Goal: Task Accomplishment & Management: Manage account settings

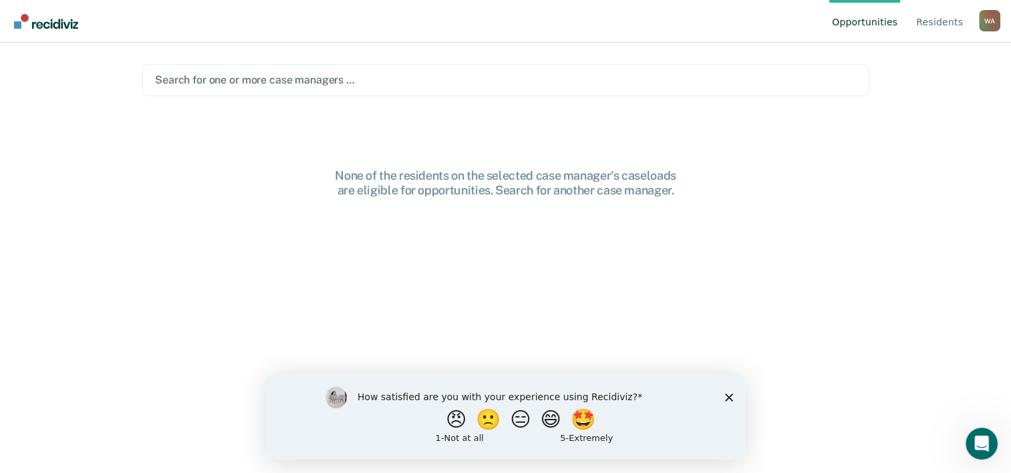
click at [305, 80] on div at bounding box center [505, 79] width 701 height 15
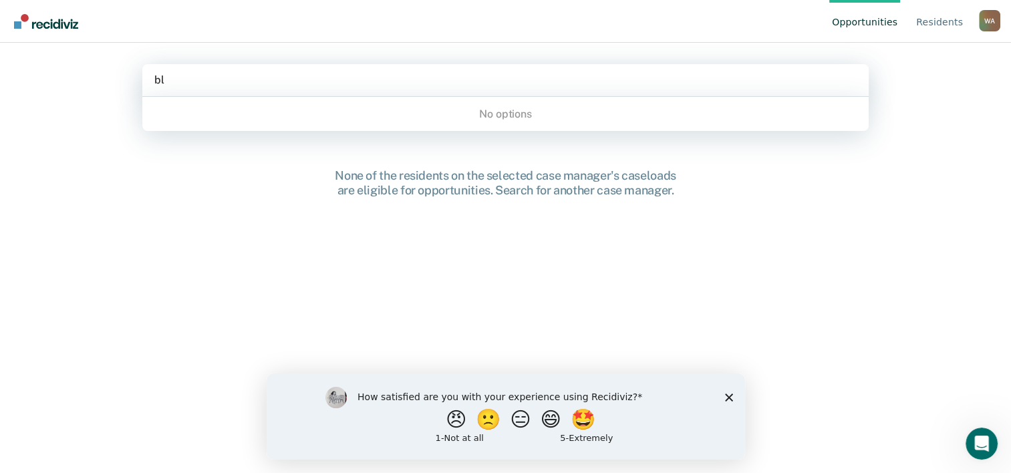
type input "b"
type input "w"
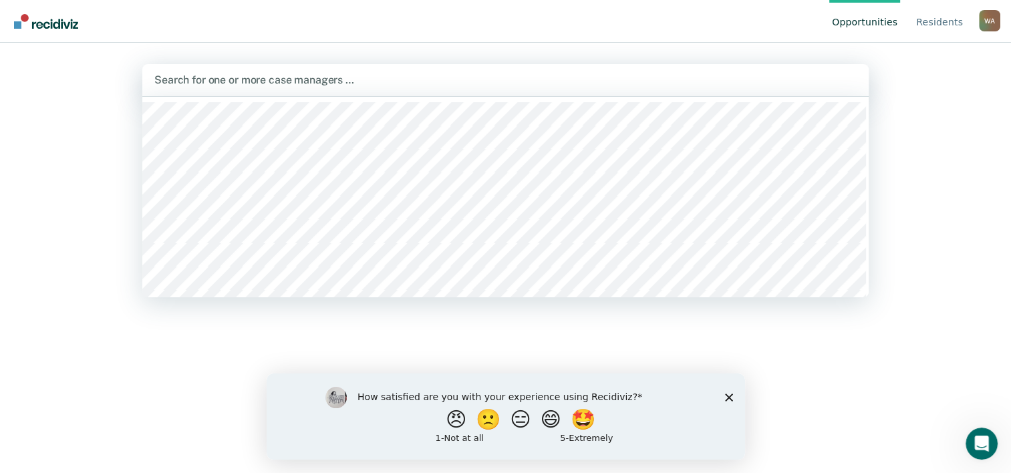
click at [235, 365] on div "Hi, Blaine A.. Search for case managers above to review and refer eligible resi…" at bounding box center [505, 329] width 726 height 323
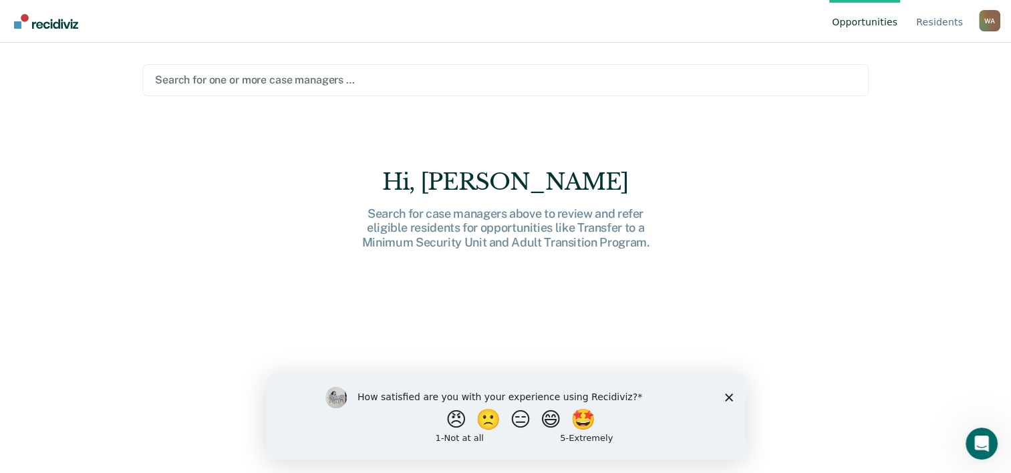
click at [983, 21] on div "W A" at bounding box center [989, 20] width 21 height 21
click at [302, 277] on div "Hi, Blaine A.. Search for case managers above to review and refer eligible resi…" at bounding box center [505, 329] width 726 height 323
drag, startPoint x: 730, startPoint y: 399, endPoint x: 994, endPoint y: 772, distance: 457.3
click at [730, 399] on polygon "Close survey" at bounding box center [728, 397] width 8 height 8
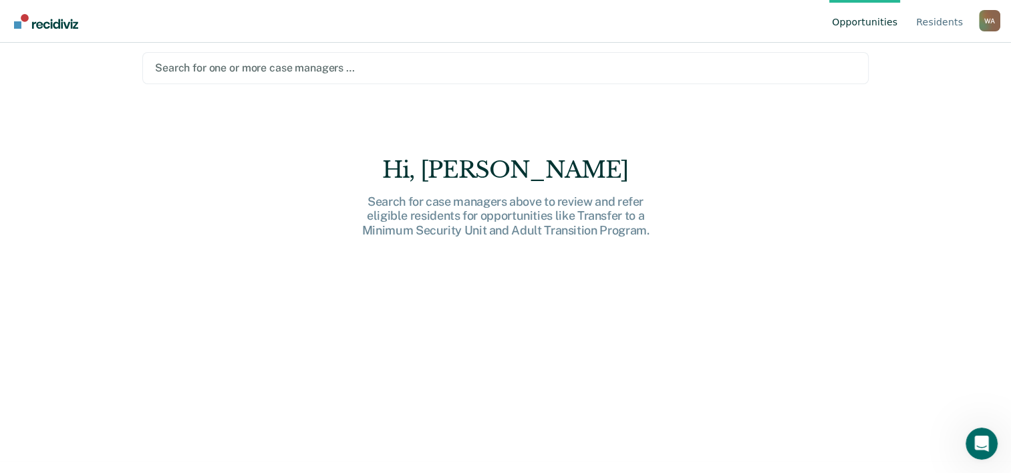
scroll to position [19, 0]
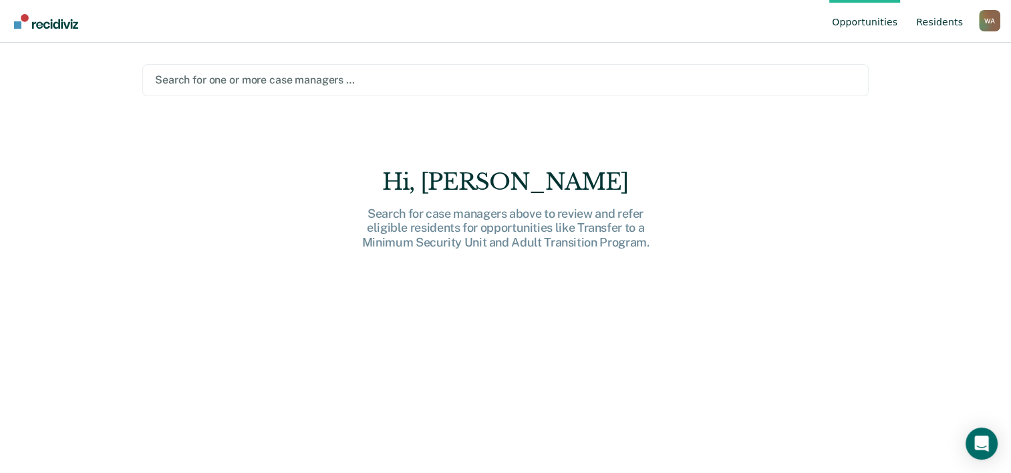
click at [957, 17] on link "Resident s" at bounding box center [939, 21] width 52 height 43
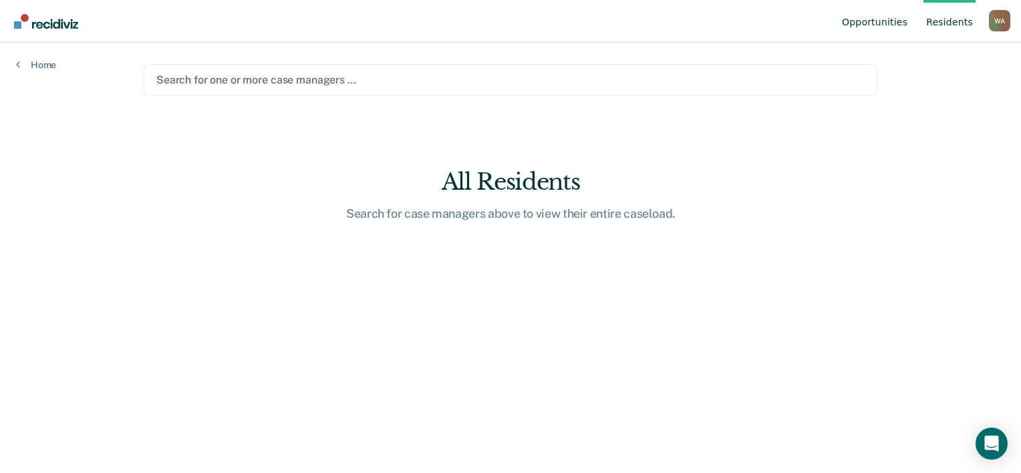
click at [882, 19] on link "Opportunities" at bounding box center [874, 21] width 71 height 43
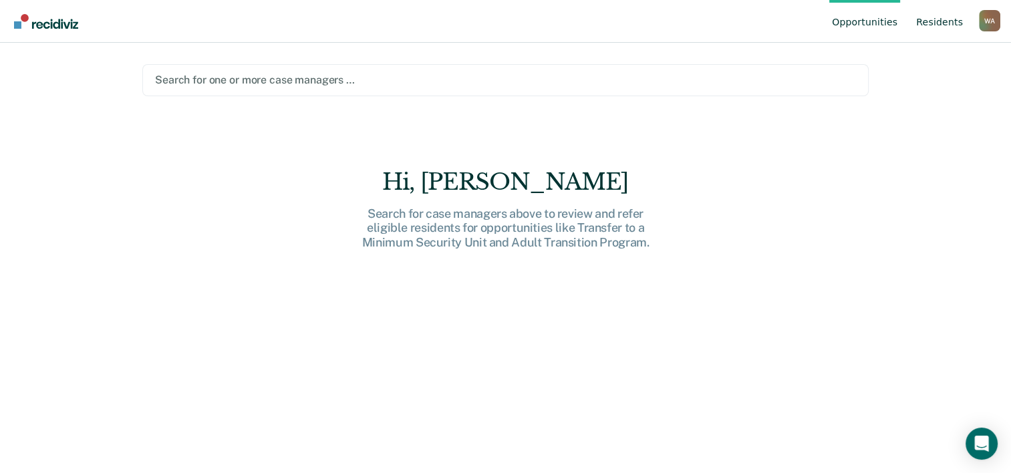
click at [945, 19] on link "Resident s" at bounding box center [939, 21] width 52 height 43
click at [301, 80] on div at bounding box center [505, 79] width 701 height 15
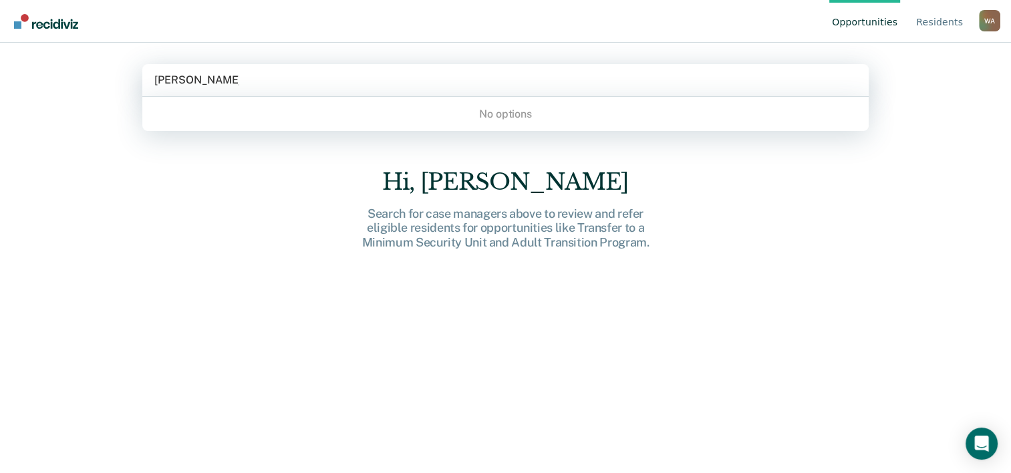
type input "[PERSON_NAME]"
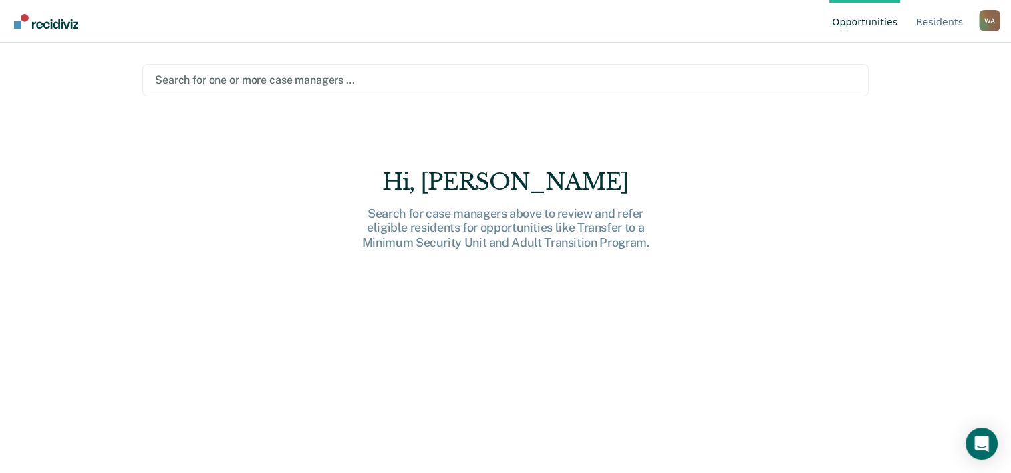
drag, startPoint x: 270, startPoint y: 67, endPoint x: 189, endPoint y: 73, distance: 81.1
click at [172, 76] on div "Search for one or more case managers …" at bounding box center [505, 80] width 726 height 32
click at [225, 73] on div at bounding box center [505, 79] width 701 height 15
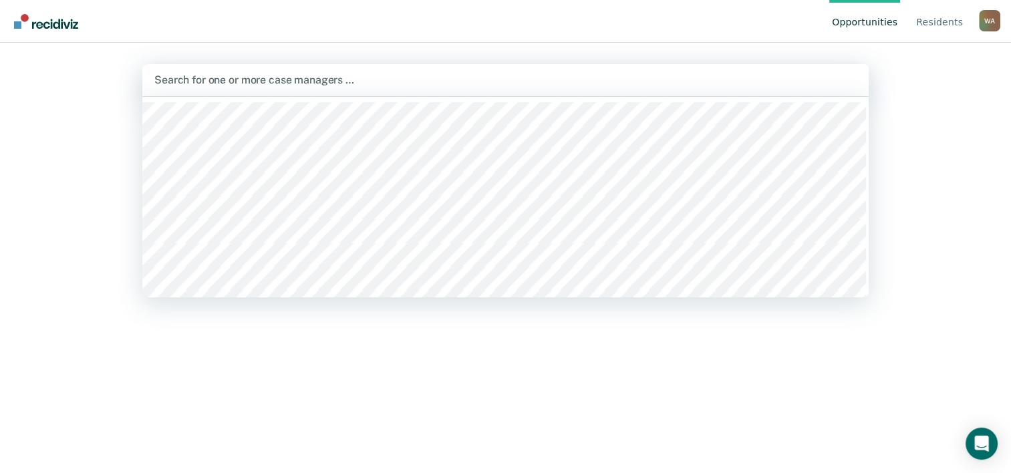
click at [59, 120] on div "Opportunities Resident s [PERSON_NAME] W A Profile How it works Log Out 45 resu…" at bounding box center [505, 236] width 1011 height 473
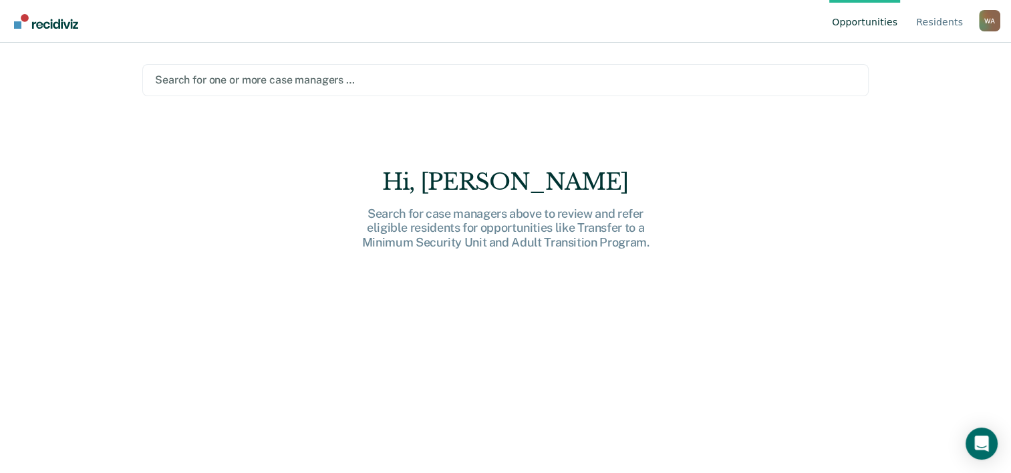
click at [998, 21] on div "Opportunities Resident s Weatherly, Blaine A. W A Profile How it works Log Out" at bounding box center [505, 21] width 1011 height 43
click at [993, 19] on div "W A" at bounding box center [989, 20] width 21 height 21
click at [917, 61] on link "Profile" at bounding box center [936, 62] width 86 height 11
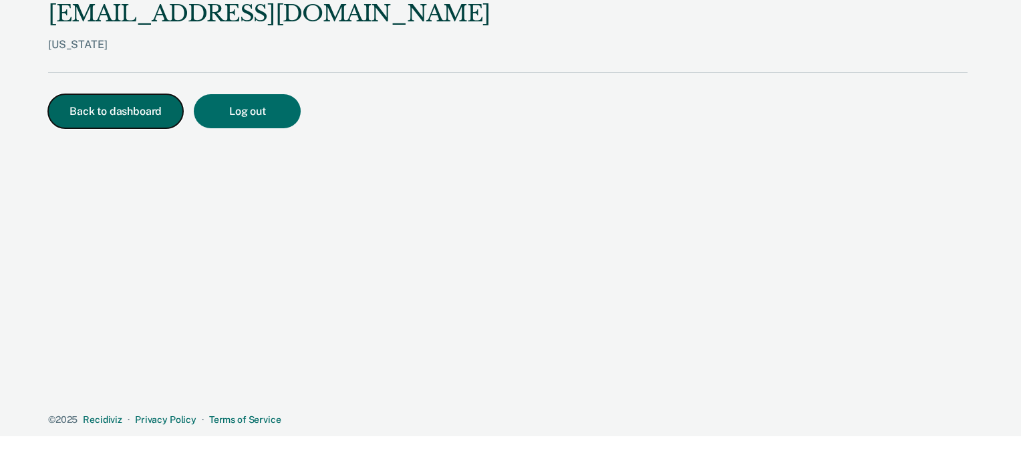
click at [98, 107] on button "Back to dashboard" at bounding box center [115, 111] width 135 height 34
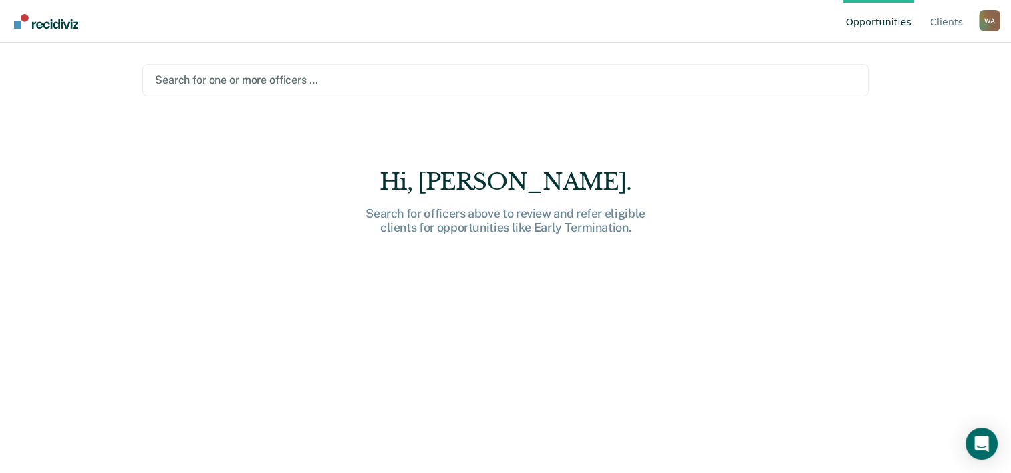
click at [302, 80] on div at bounding box center [505, 79] width 701 height 15
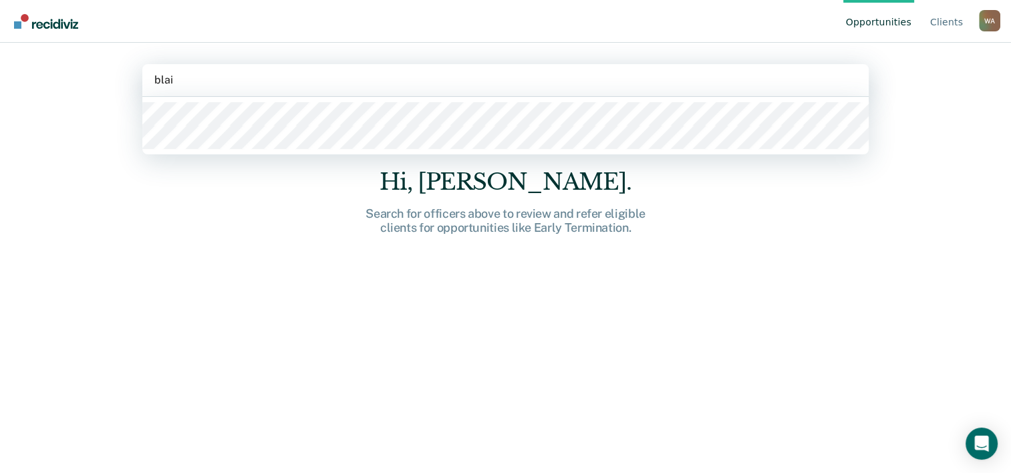
type input "[PERSON_NAME]"
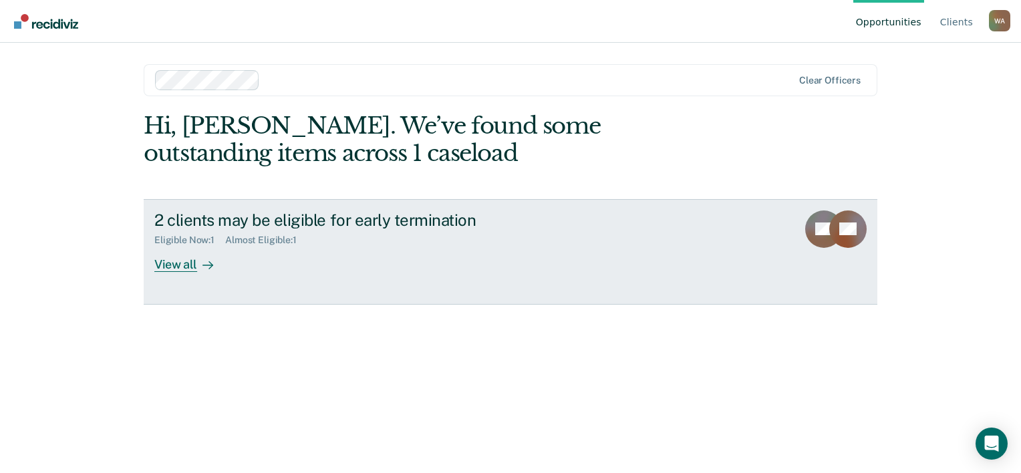
click at [297, 226] on div "2 clients may be eligible for early termination" at bounding box center [388, 219] width 469 height 19
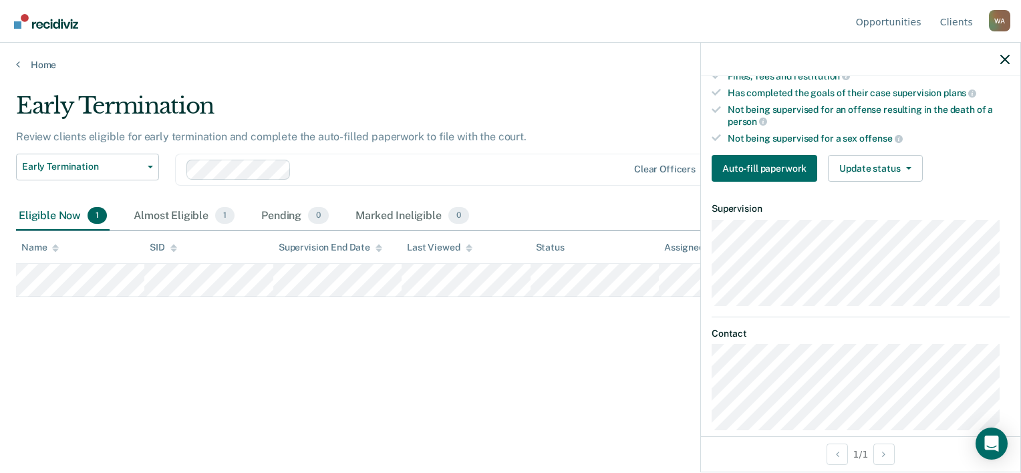
scroll to position [230, 0]
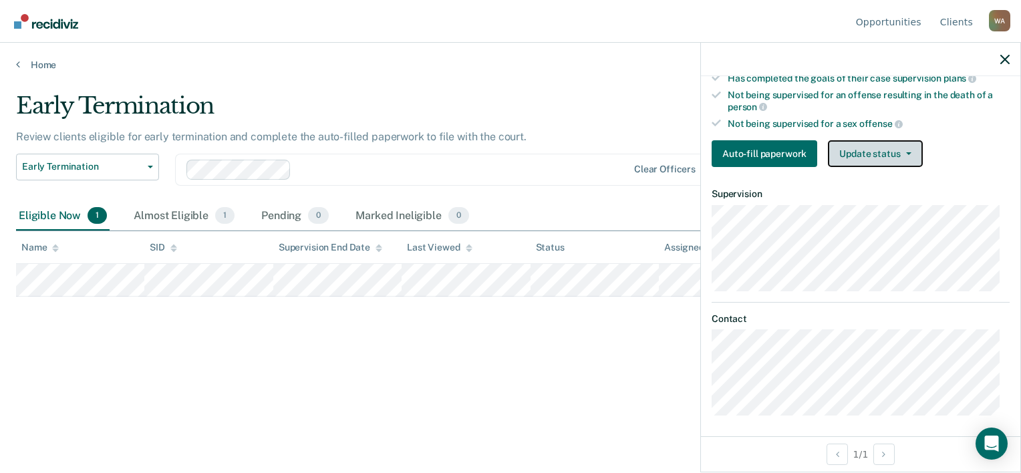
click at [913, 148] on button "Update status" at bounding box center [875, 153] width 94 height 27
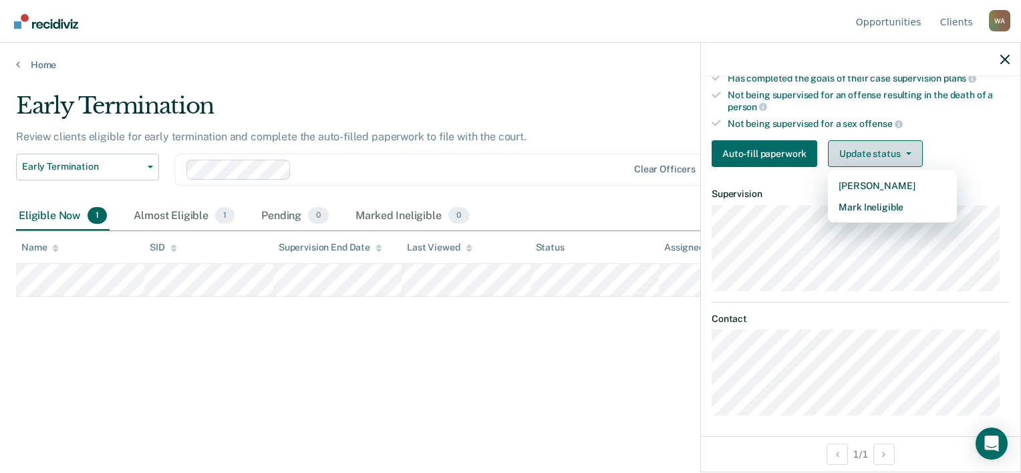
click at [909, 149] on button "Update status" at bounding box center [875, 153] width 94 height 27
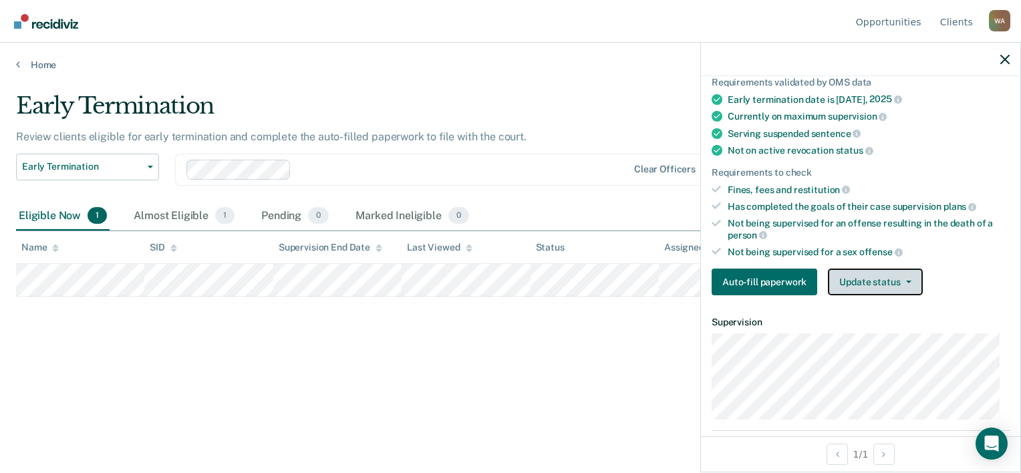
scroll to position [134, 0]
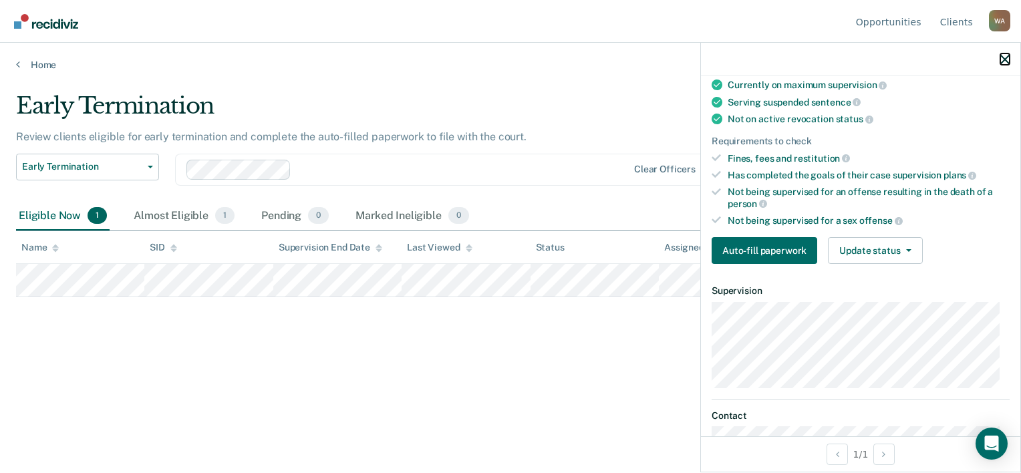
click at [1000, 63] on icon "button" at bounding box center [1004, 59] width 9 height 9
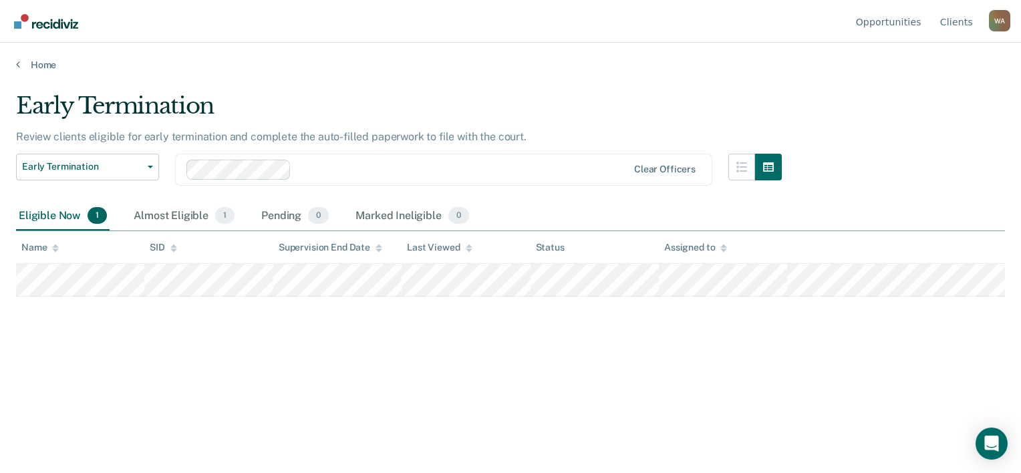
drag, startPoint x: 370, startPoint y: 296, endPoint x: 241, endPoint y: 339, distance: 136.7
click at [241, 339] on div "Early Termination Review clients eligible for early termination and complete th…" at bounding box center [510, 232] width 989 height 281
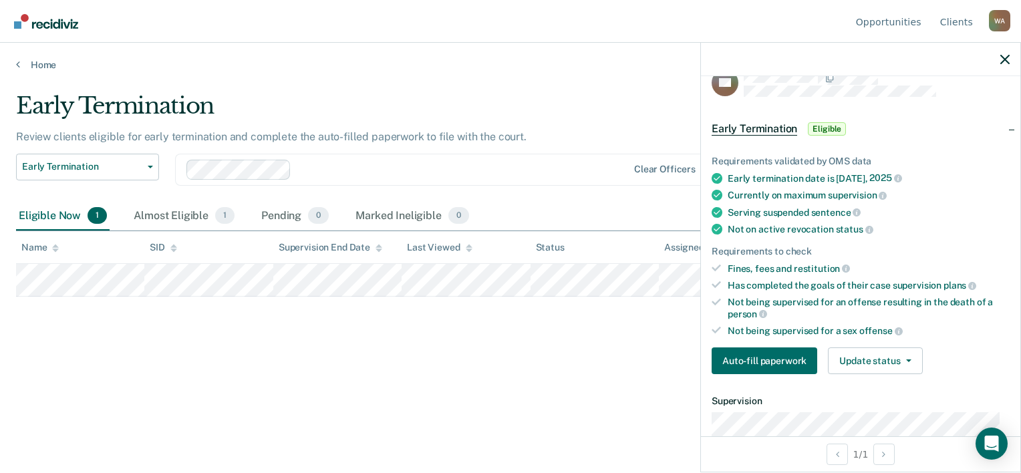
scroll to position [0, 0]
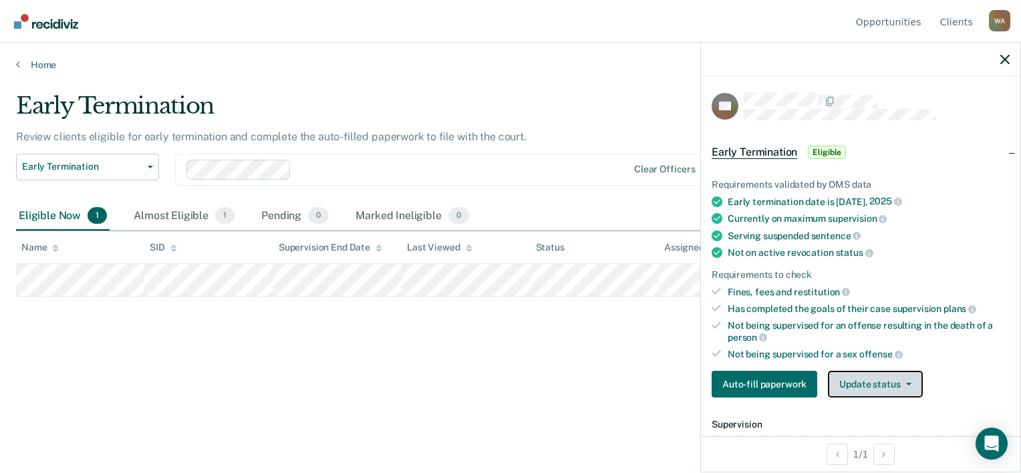
click at [913, 373] on button "Update status" at bounding box center [875, 384] width 94 height 27
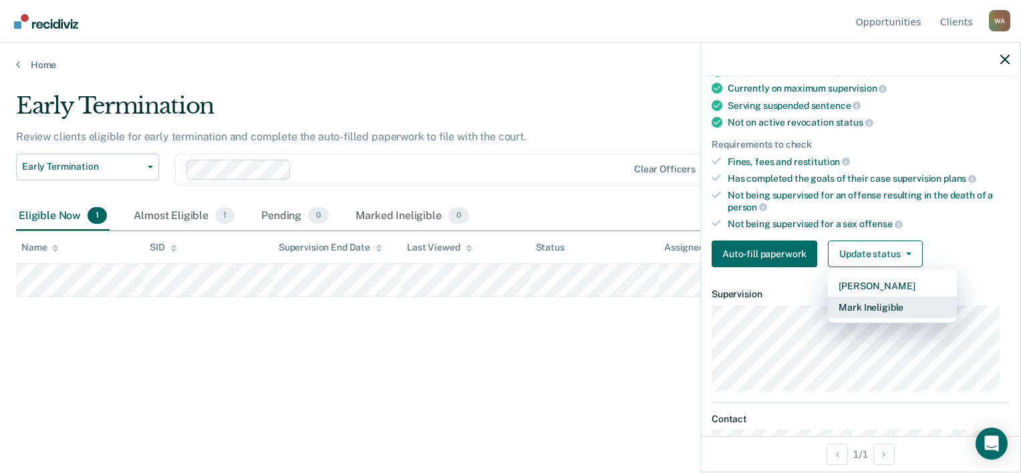
scroll to position [134, 0]
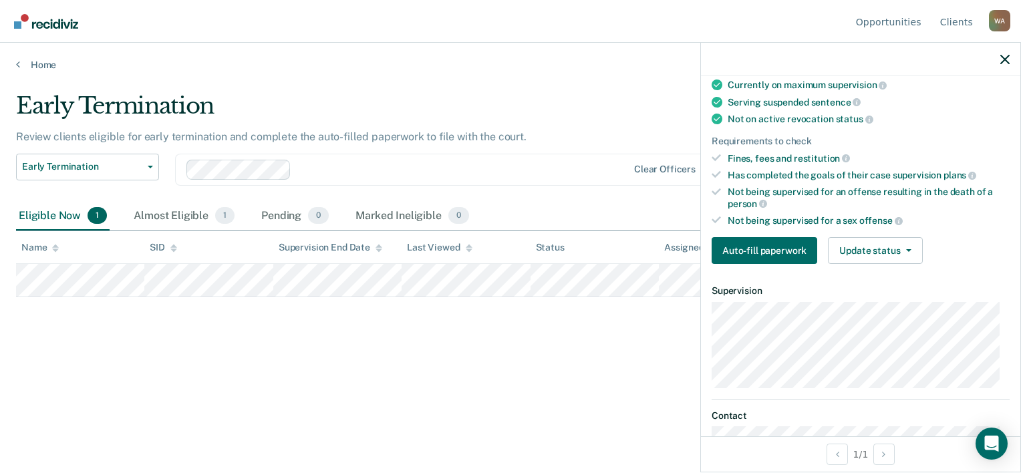
click at [930, 136] on div "Requirements to check" at bounding box center [860, 141] width 298 height 11
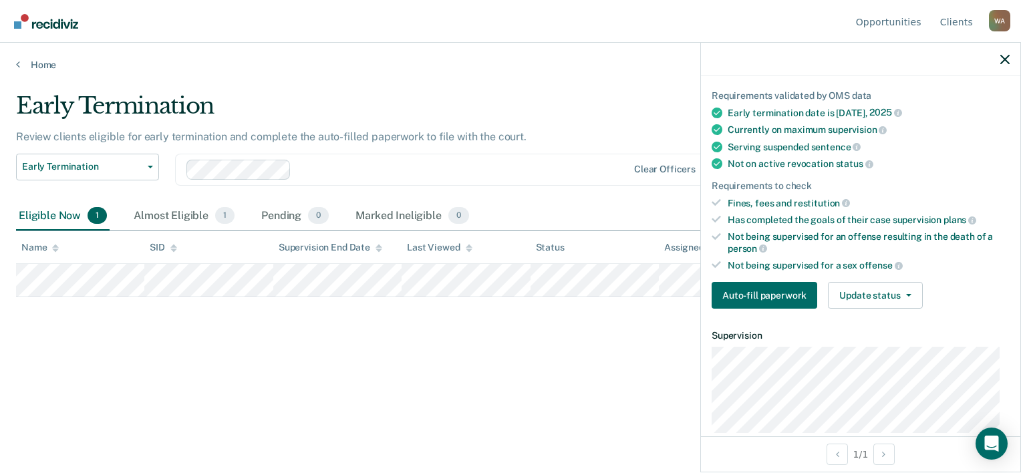
scroll to position [0, 0]
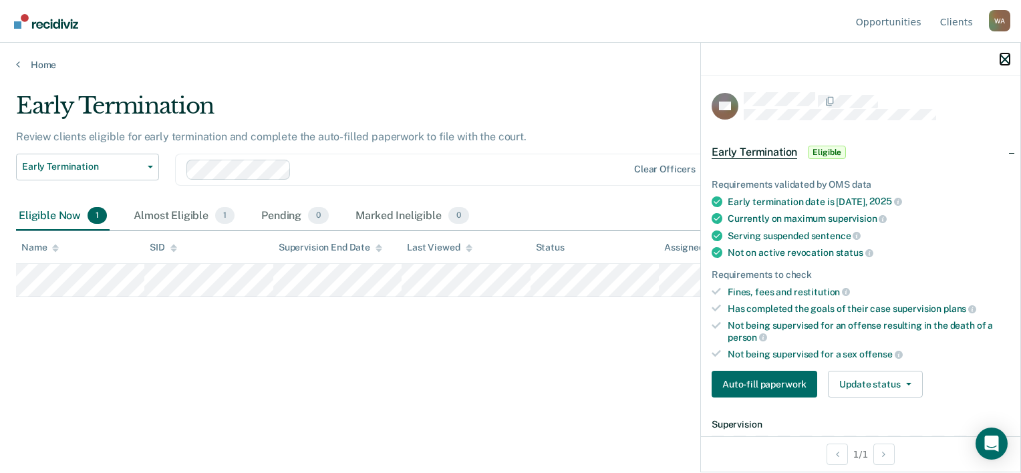
click at [1000, 60] on icon "button" at bounding box center [1004, 59] width 9 height 9
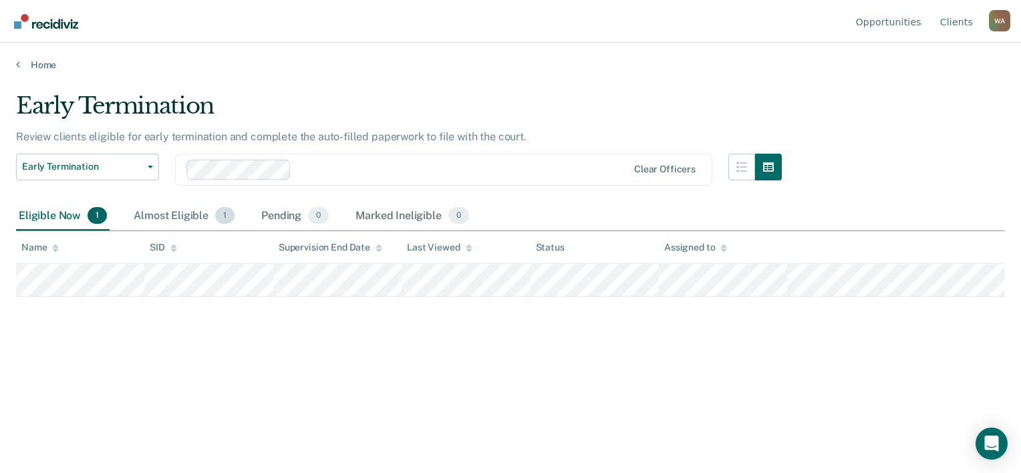
click at [167, 214] on div "Almost Eligible 1" at bounding box center [184, 216] width 106 height 29
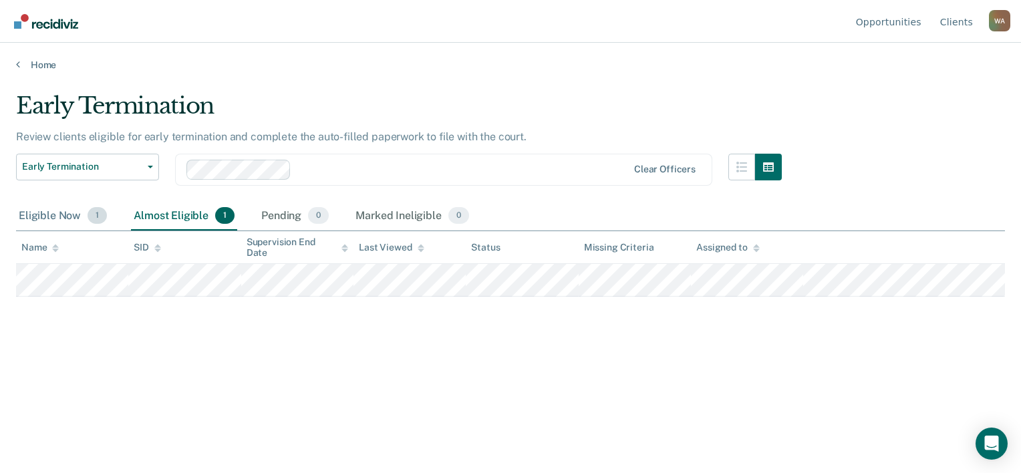
click at [47, 214] on div "Eligible Now 1" at bounding box center [63, 216] width 94 height 29
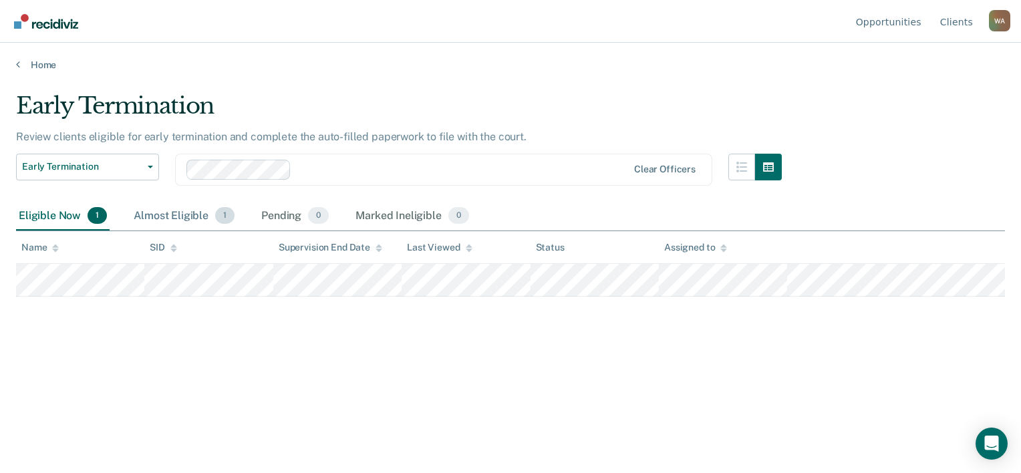
click at [174, 213] on div "Almost Eligible 1" at bounding box center [184, 216] width 106 height 29
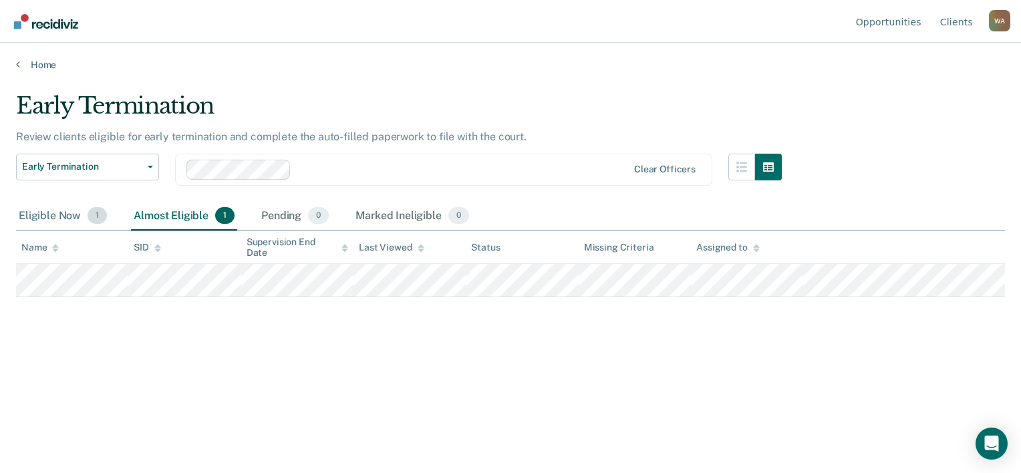
click at [71, 212] on div "Eligible Now 1" at bounding box center [63, 216] width 94 height 29
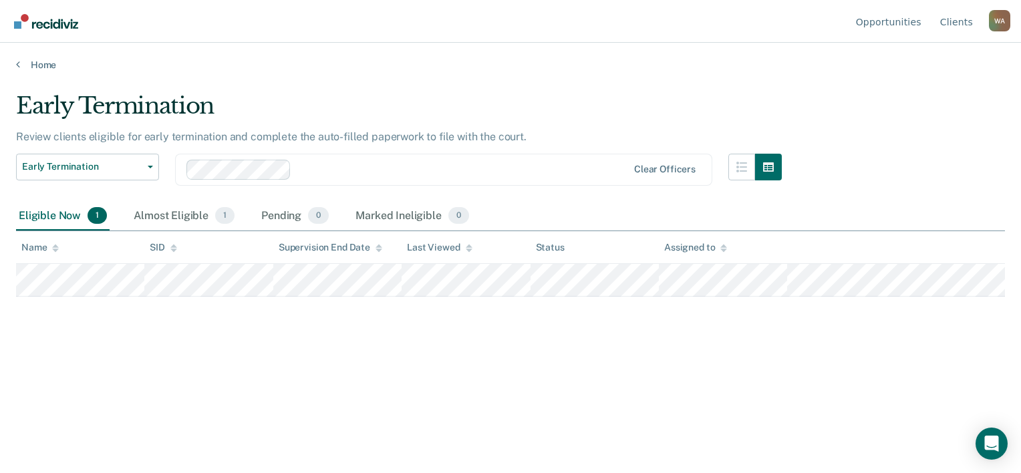
click at [1001, 25] on div "W A" at bounding box center [999, 20] width 21 height 21
click at [908, 67] on link "Profile" at bounding box center [946, 62] width 86 height 11
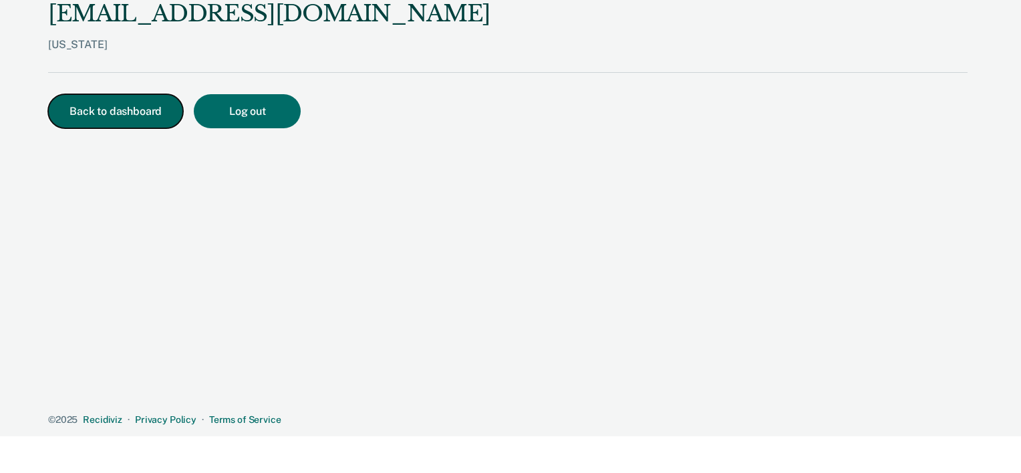
click at [96, 120] on button "Back to dashboard" at bounding box center [115, 111] width 135 height 34
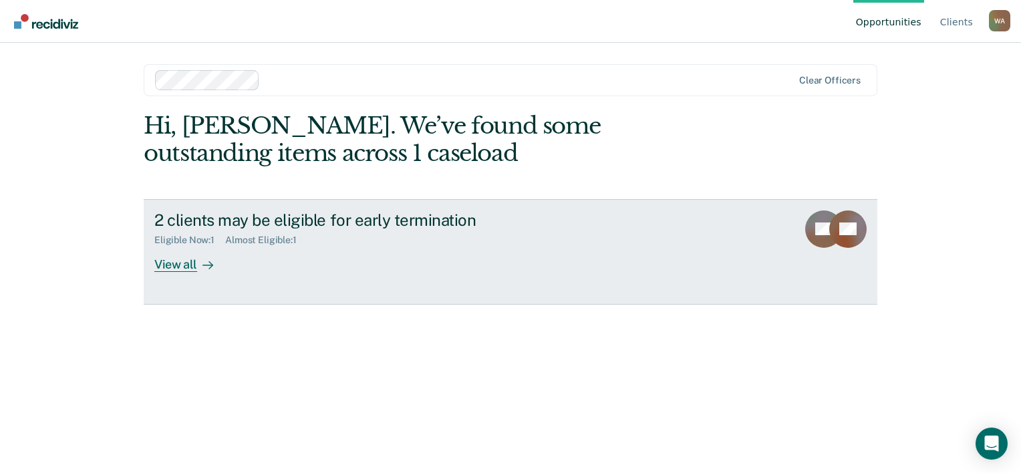
click at [175, 267] on div "View all" at bounding box center [191, 259] width 75 height 26
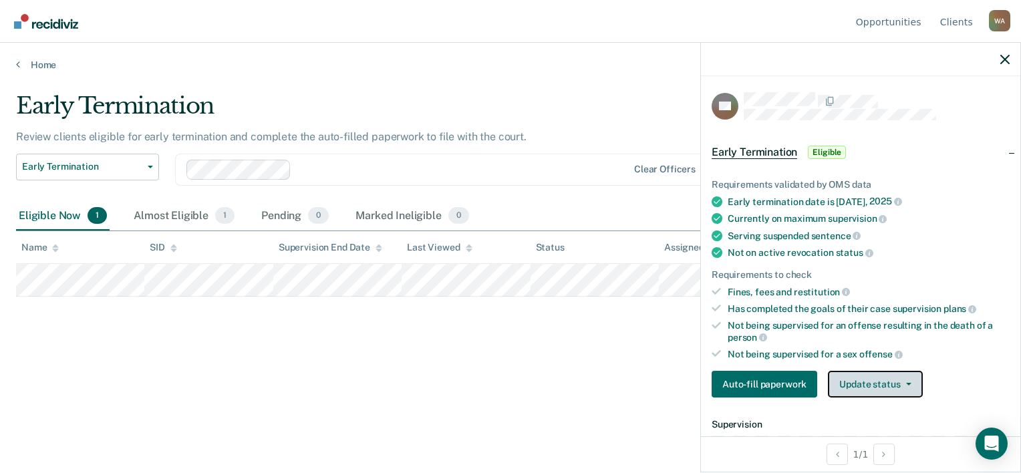
click at [909, 371] on button "Update status" at bounding box center [875, 384] width 94 height 27
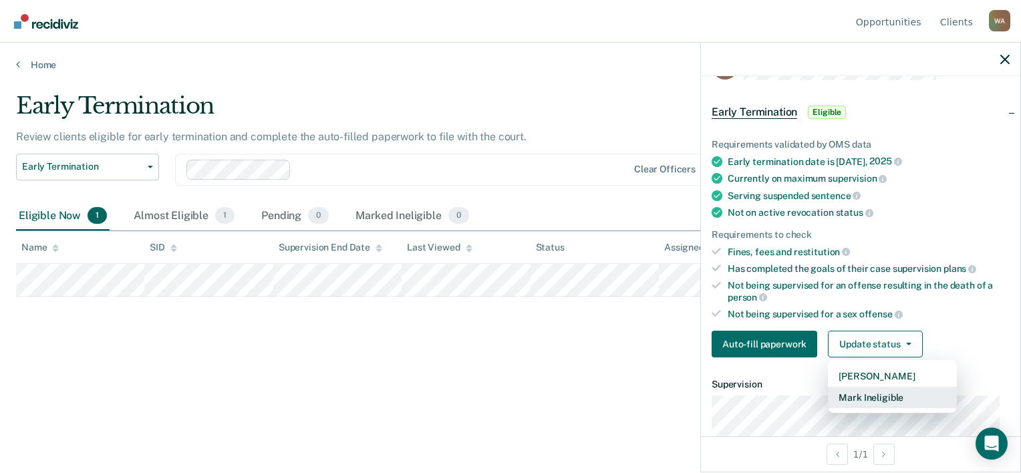
scroll to position [73, 0]
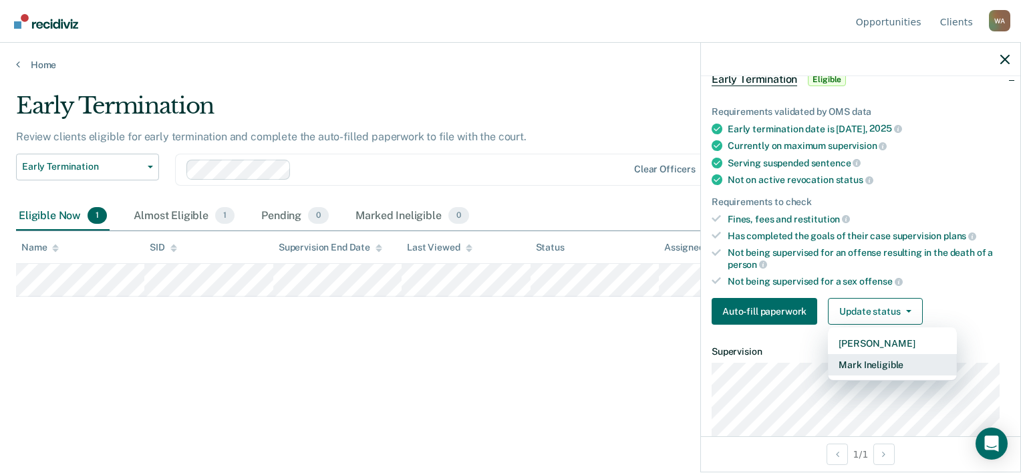
click at [877, 357] on button "Mark Ineligible" at bounding box center [892, 364] width 129 height 21
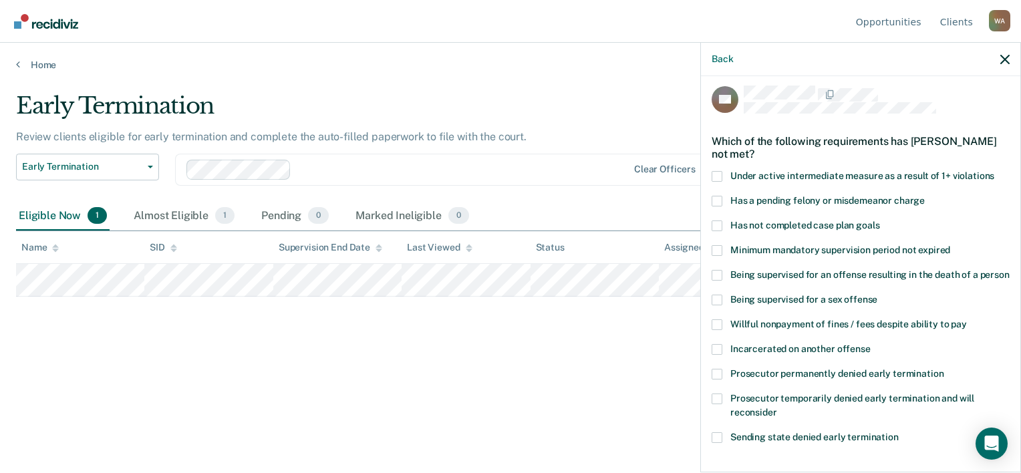
scroll to position [6, 0]
click at [991, 443] on icon "Open Intercom Messenger" at bounding box center [990, 443] width 15 height 17
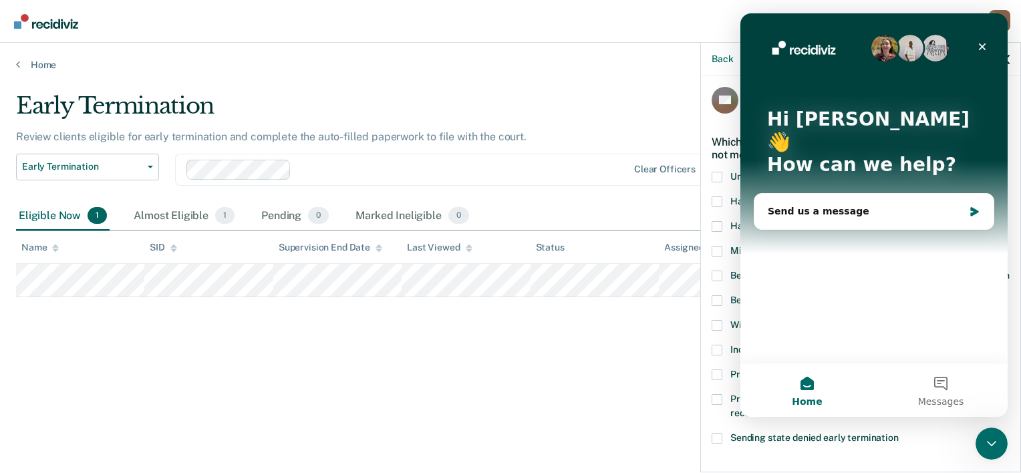
scroll to position [0, 0]
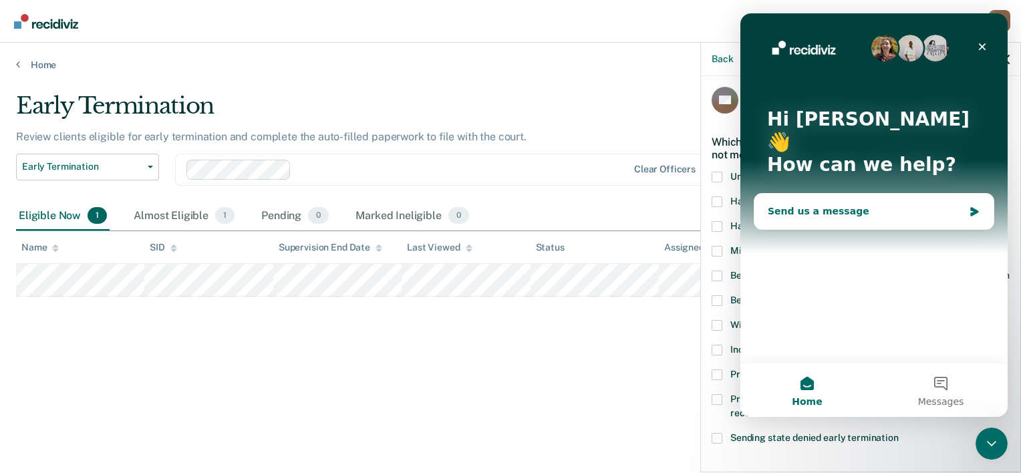
click at [851, 204] on div "Send us a message" at bounding box center [866, 211] width 196 height 14
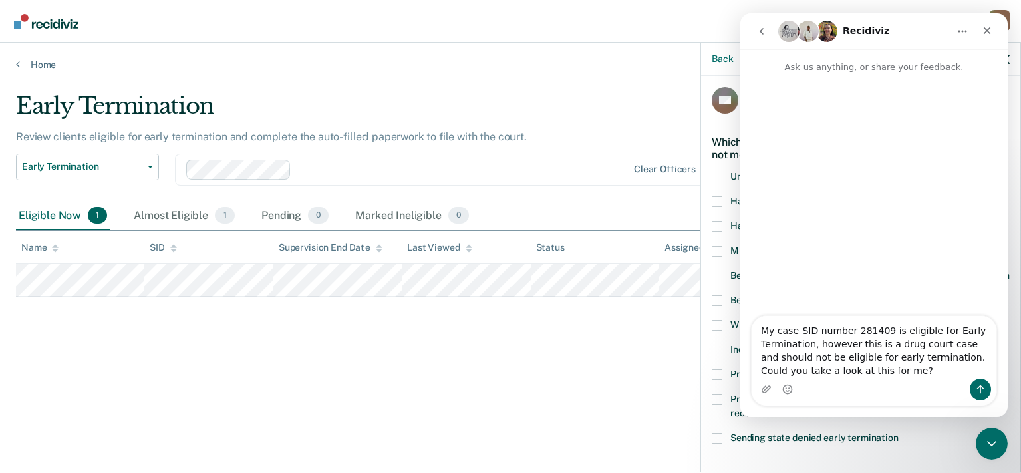
type textarea "My case SID number 281409 is eligible for Early Termination, however this is a …"
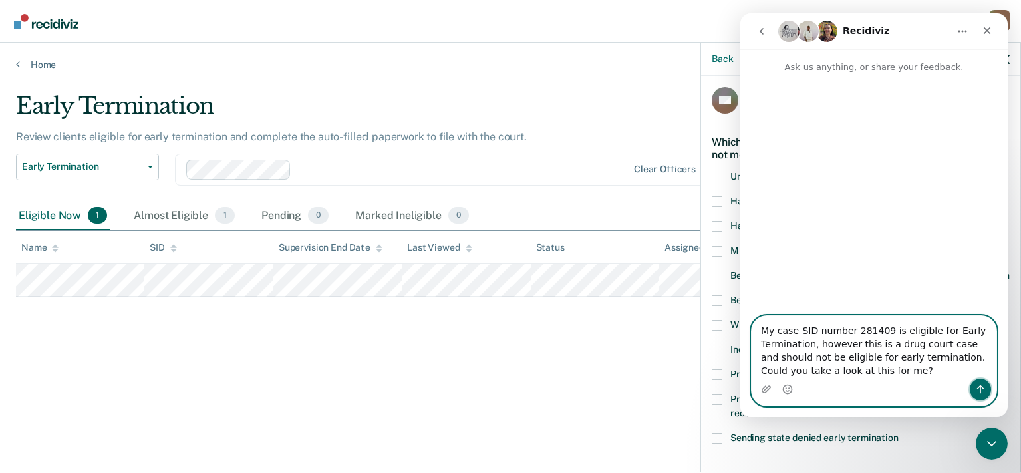
click at [981, 390] on icon "Send a message…" at bounding box center [980, 389] width 11 height 11
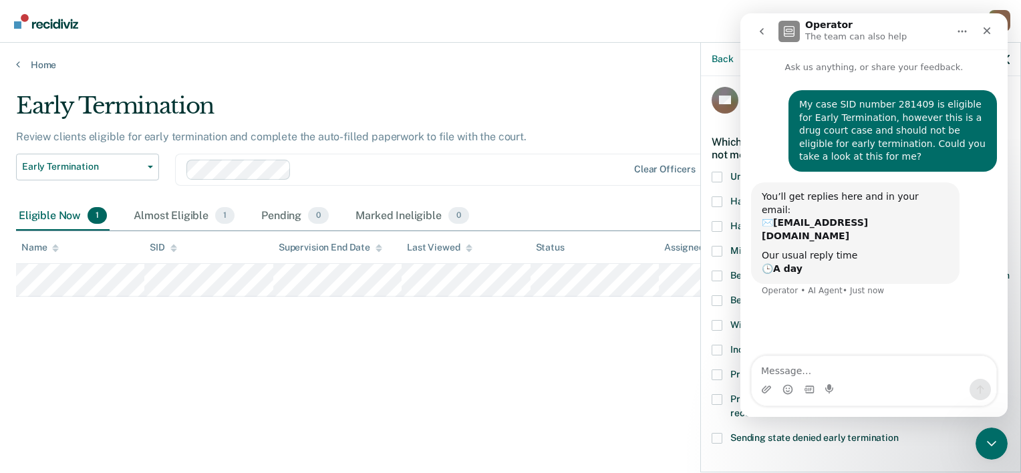
click at [647, 379] on div "Early Termination Review clients eligible for early termination and complete th…" at bounding box center [510, 253] width 989 height 323
click at [986, 29] on icon "Close" at bounding box center [986, 30] width 7 height 7
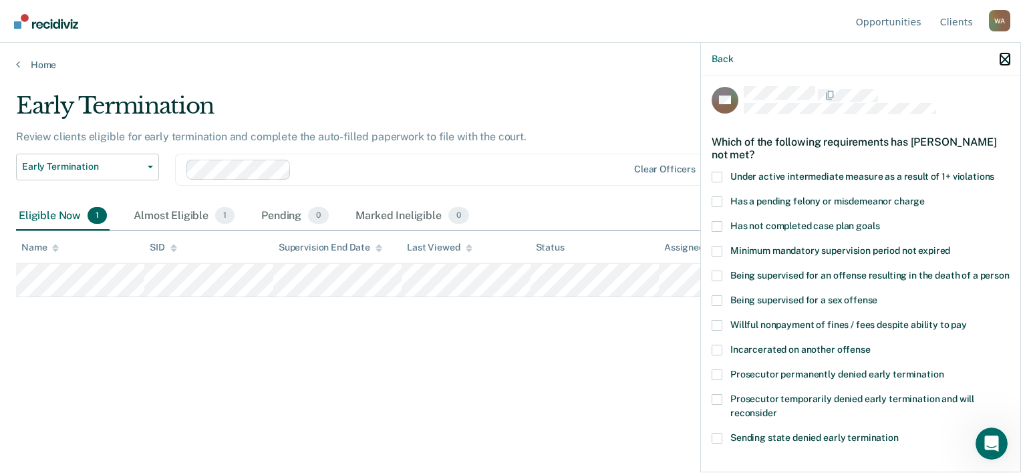
click at [1000, 59] on icon "button" at bounding box center [1004, 59] width 9 height 9
